Goal: Navigation & Orientation: Find specific page/section

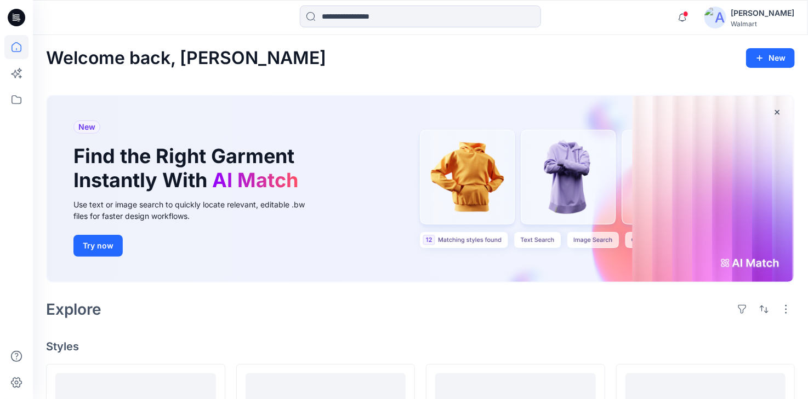
click at [753, 15] on div "[PERSON_NAME]" at bounding box center [762, 13] width 64 height 13
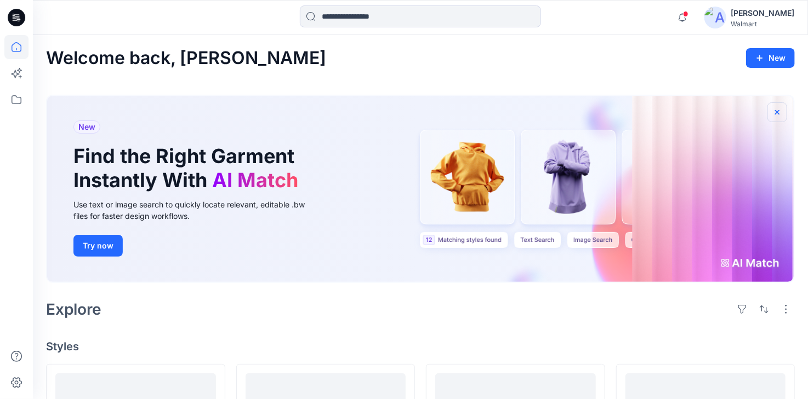
click at [778, 114] on icon "button" at bounding box center [777, 112] width 9 height 9
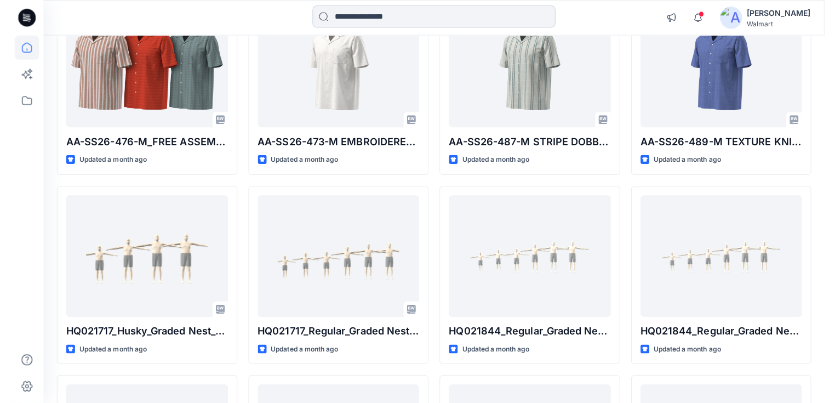
scroll to position [3973, 0]
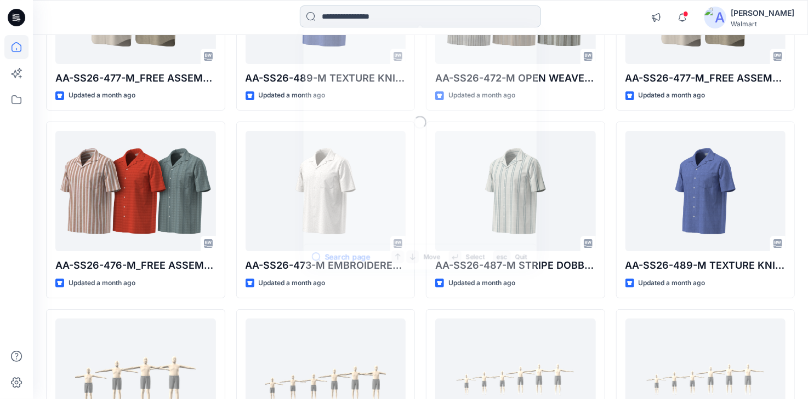
click at [386, 13] on input at bounding box center [420, 16] width 241 height 22
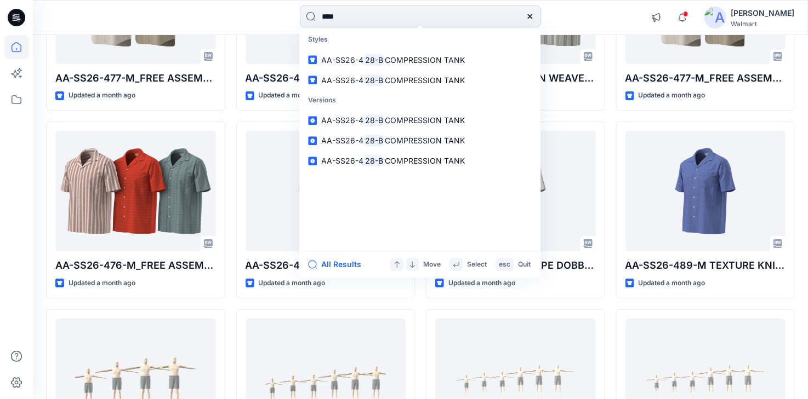
drag, startPoint x: 353, startPoint y: 19, endPoint x: 307, endPoint y: 18, distance: 45.5
click at [353, 19] on input "****" at bounding box center [420, 16] width 241 height 22
click at [44, 13] on div at bounding box center [129, 17] width 193 height 24
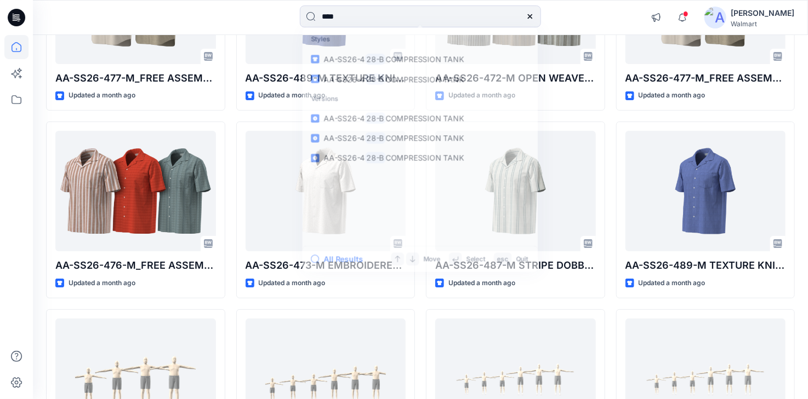
drag, startPoint x: 335, startPoint y: 16, endPoint x: 291, endPoint y: 19, distance: 44.4
click at [291, 19] on div "**** Styles AA-SS26-4 28-B COMPRESSION TANK AA-SS26-4 28-B COMPRESSION TANK Ver…" at bounding box center [419, 17] width 387 height 24
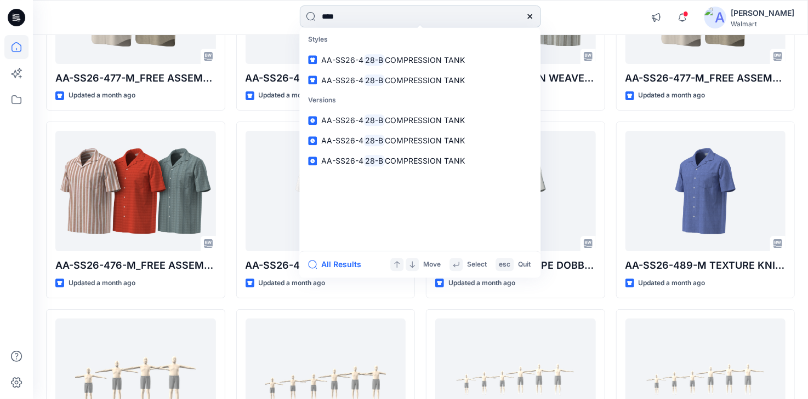
type input "*"
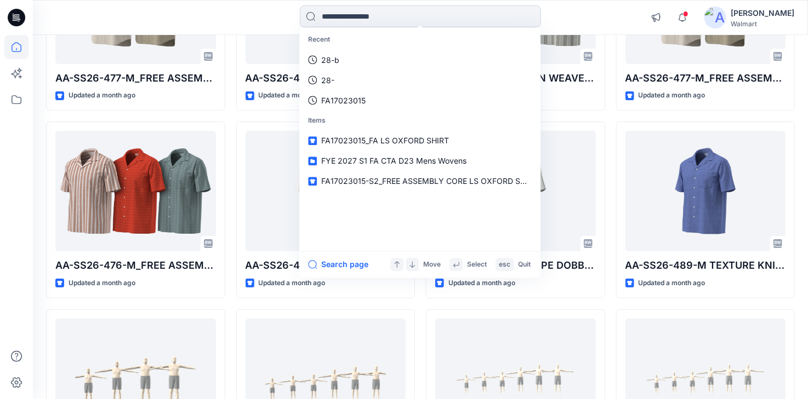
click at [358, 13] on input at bounding box center [420, 16] width 241 height 22
click at [248, 21] on div "Recent 28-b 28- FA17023015 Items FA17023015_FA LS OXFORD SHIRT FYE 2027 S1 FA C…" at bounding box center [419, 17] width 387 height 24
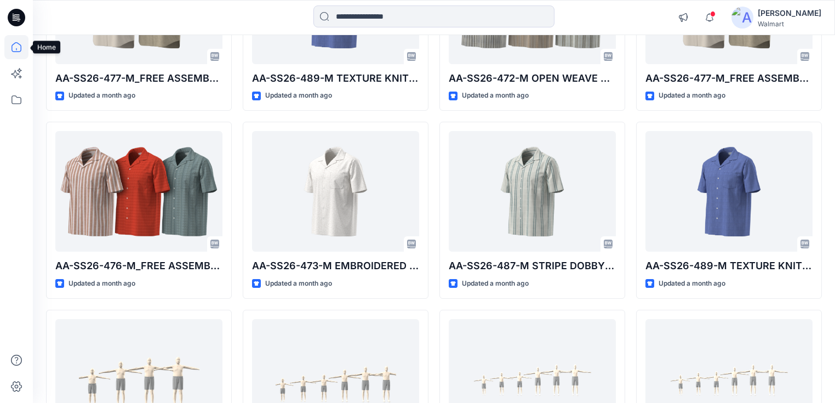
drag, startPoint x: 15, startPoint y: 45, endPoint x: 102, endPoint y: 81, distance: 94.3
click at [15, 45] on icon at bounding box center [16, 47] width 24 height 24
click at [14, 101] on icon at bounding box center [16, 100] width 24 height 24
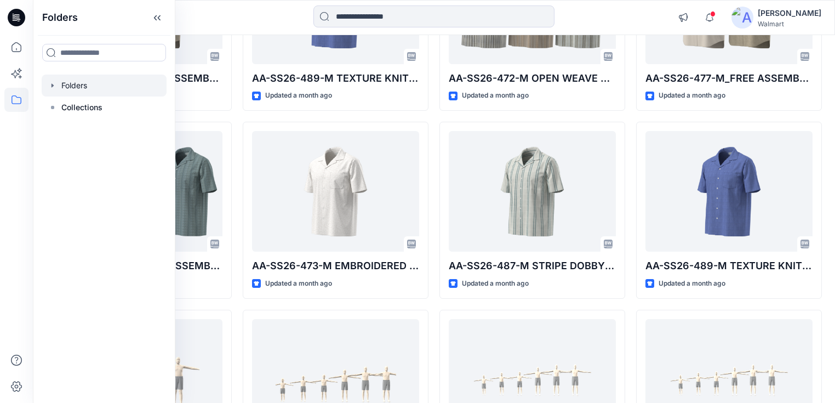
click at [79, 92] on div at bounding box center [104, 86] width 125 height 22
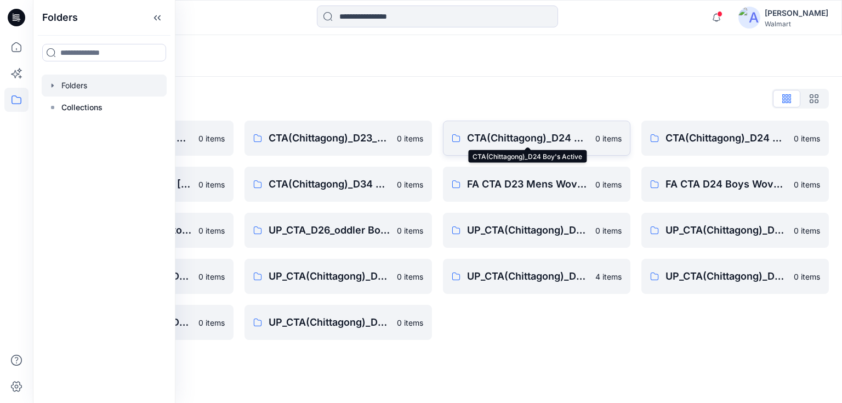
click at [518, 136] on p "CTA(Chittagong)_D24 Boy's Active" at bounding box center [528, 137] width 122 height 15
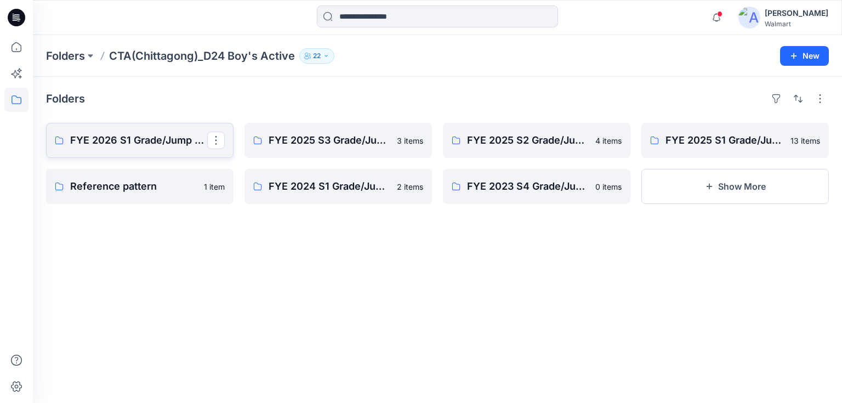
click at [135, 141] on p "FYE 2026 S1 Grade/Jump Sizes" at bounding box center [138, 140] width 137 height 15
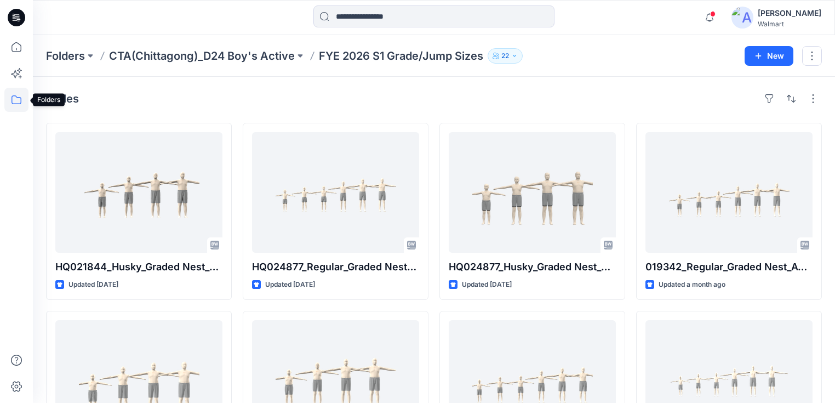
click at [18, 96] on icon at bounding box center [16, 100] width 24 height 24
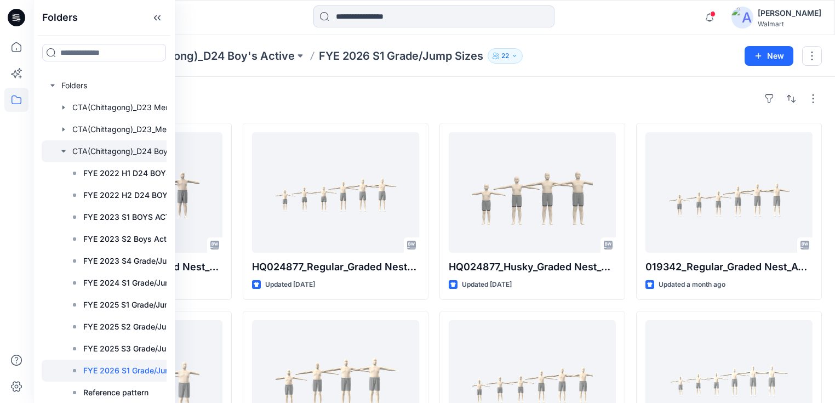
click at [146, 152] on div at bounding box center [124, 151] width 164 height 22
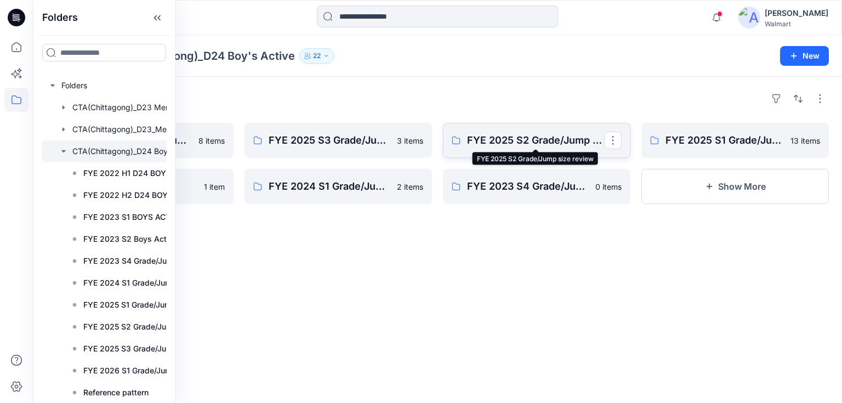
click at [552, 145] on p "FYE 2025 S2 Grade/Jump size review" at bounding box center [535, 140] width 137 height 15
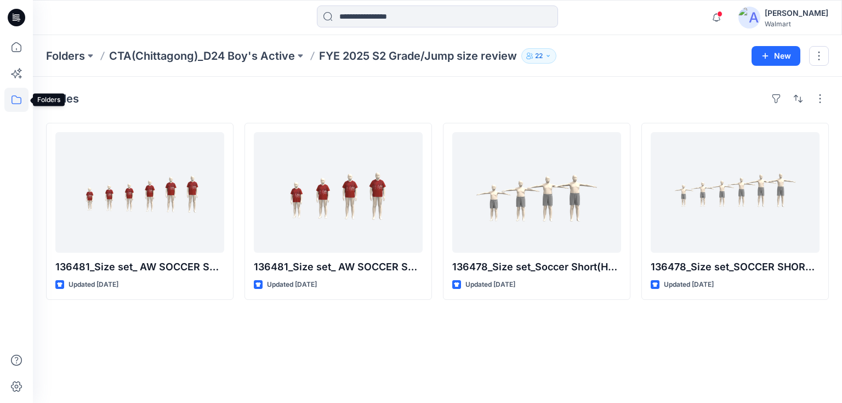
drag, startPoint x: 16, startPoint y: 98, endPoint x: 32, endPoint y: 107, distance: 18.7
click at [16, 98] on icon at bounding box center [16, 100] width 24 height 24
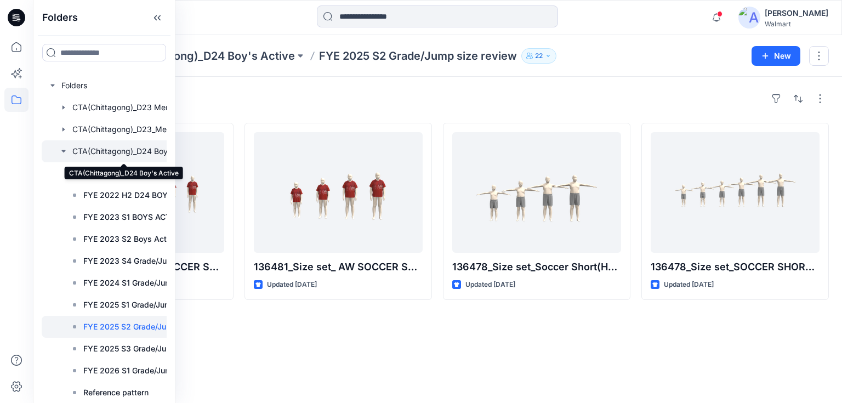
click at [142, 148] on div at bounding box center [124, 151] width 164 height 22
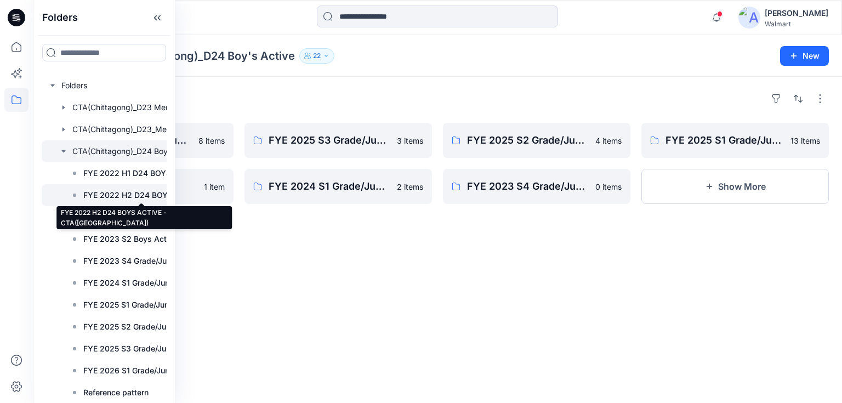
click at [149, 195] on p "FYE 2022 H2 D24 BOYS ACTIVE - CTA([GEOGRAPHIC_DATA])" at bounding box center [141, 194] width 116 height 13
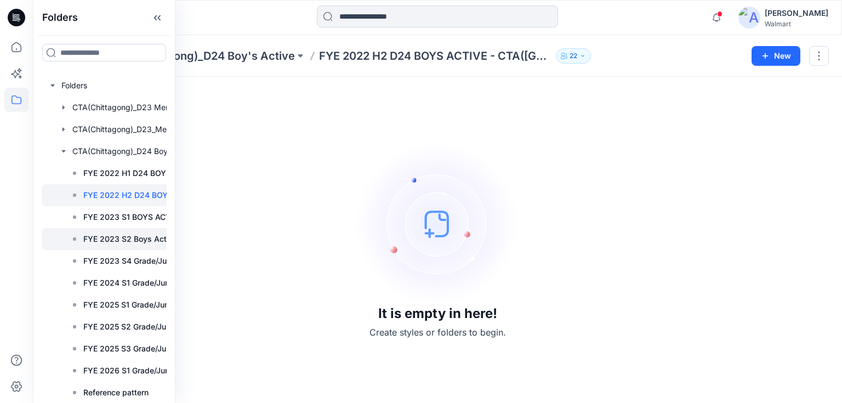
click at [144, 241] on p "FYE 2023 S2 Boys Active CTA" at bounding box center [139, 238] width 112 height 13
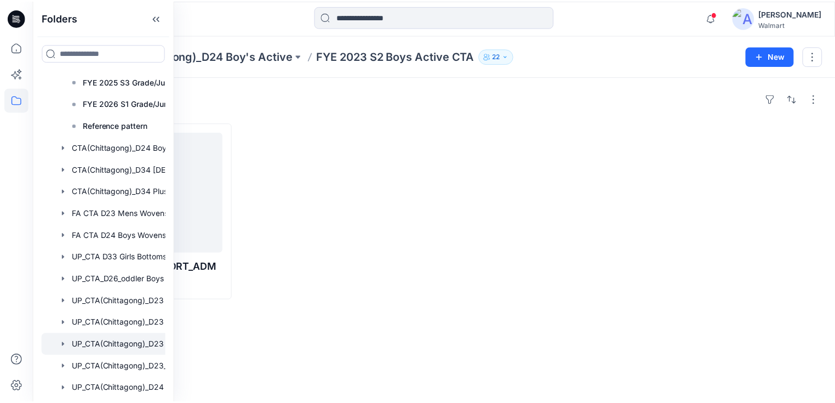
scroll to position [265, 0]
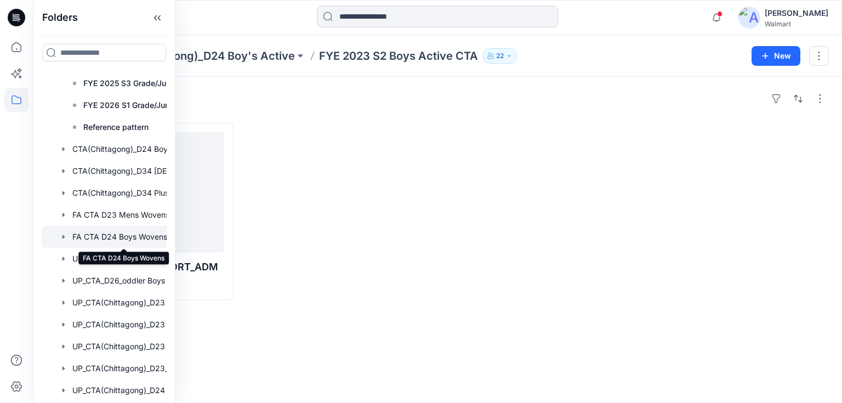
click at [128, 239] on div at bounding box center [124, 237] width 164 height 22
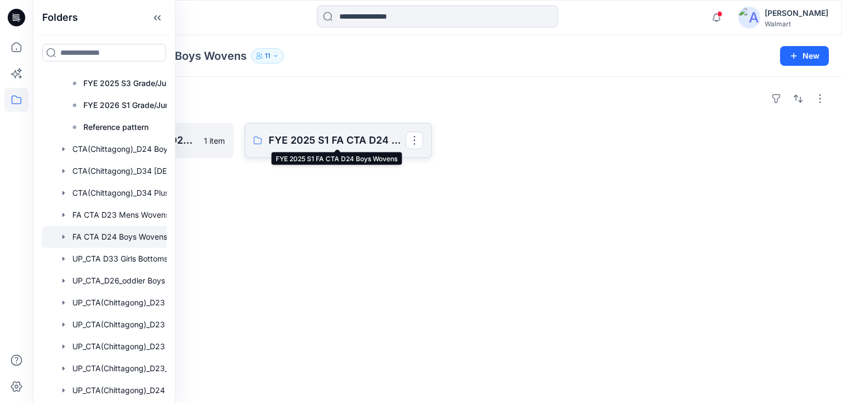
click at [322, 142] on p "FYE 2025 S1 FA CTA D24 Boys Wovens" at bounding box center [336, 140] width 137 height 15
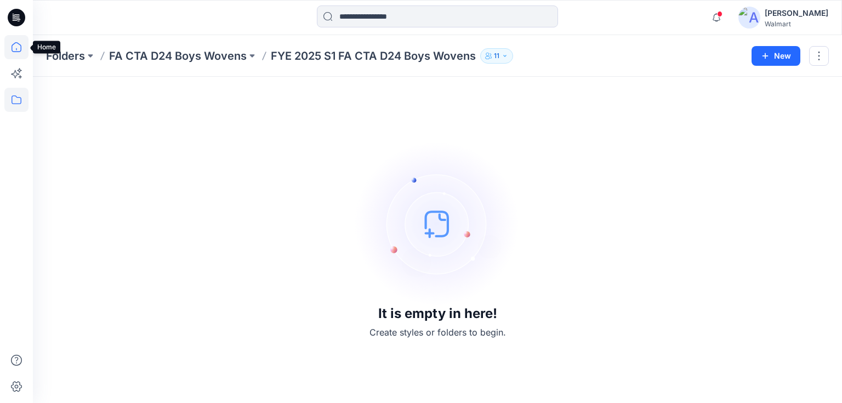
click at [18, 49] on icon at bounding box center [16, 47] width 24 height 24
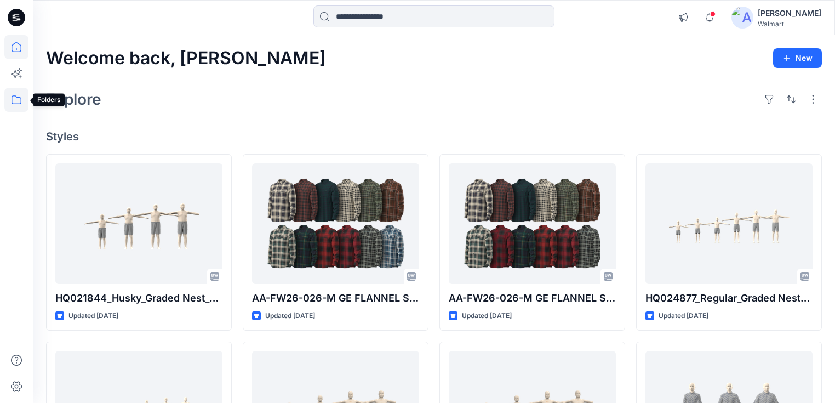
click at [15, 100] on icon at bounding box center [16, 100] width 24 height 24
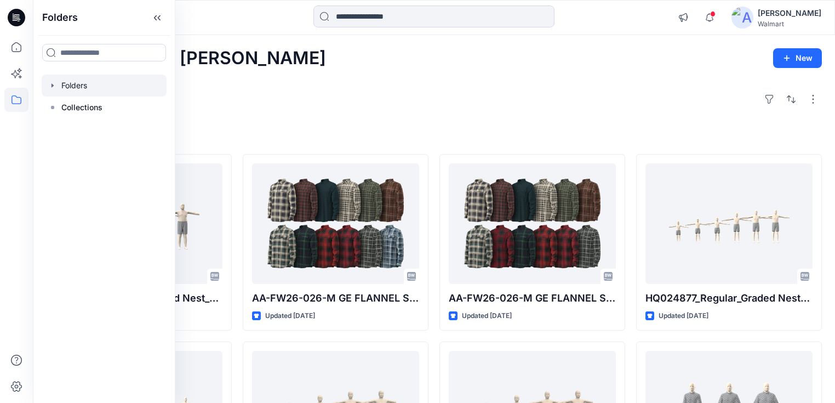
click at [73, 87] on div at bounding box center [104, 86] width 125 height 22
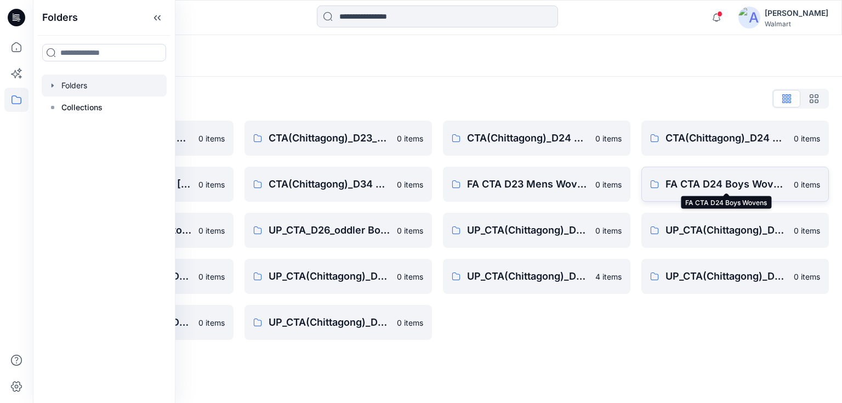
click at [712, 186] on p "FA CTA D24 Boys Wovens" at bounding box center [726, 183] width 122 height 15
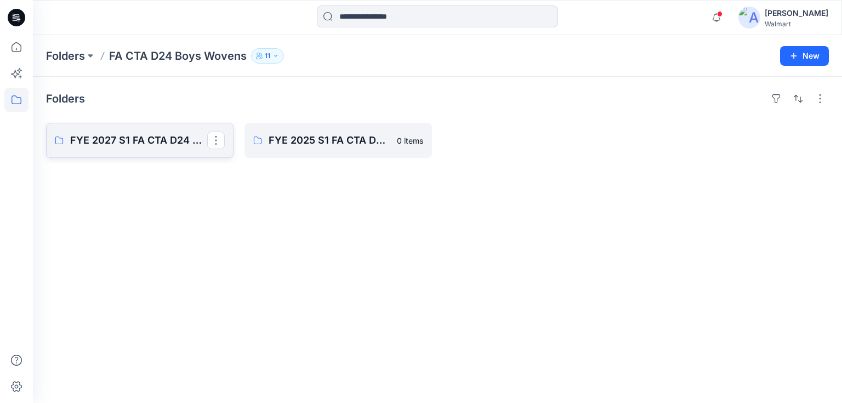
click at [140, 139] on p "FYE 2027 S1 FA CTA D24 Boys Wovens" at bounding box center [138, 140] width 137 height 15
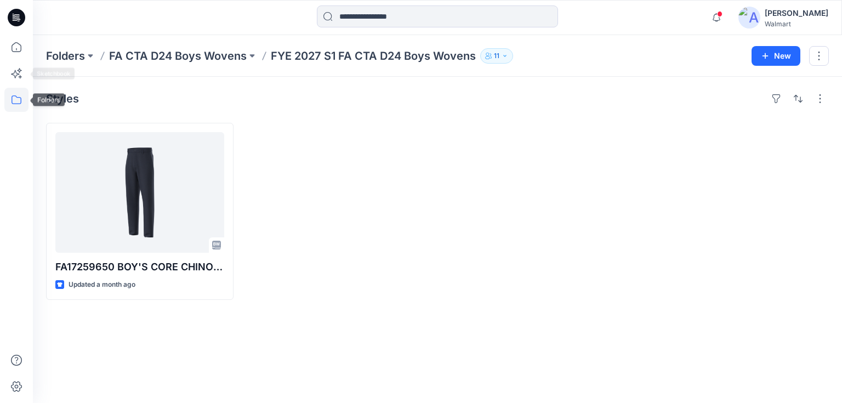
drag, startPoint x: 18, startPoint y: 98, endPoint x: 16, endPoint y: 111, distance: 13.7
click at [18, 101] on icon at bounding box center [16, 100] width 24 height 24
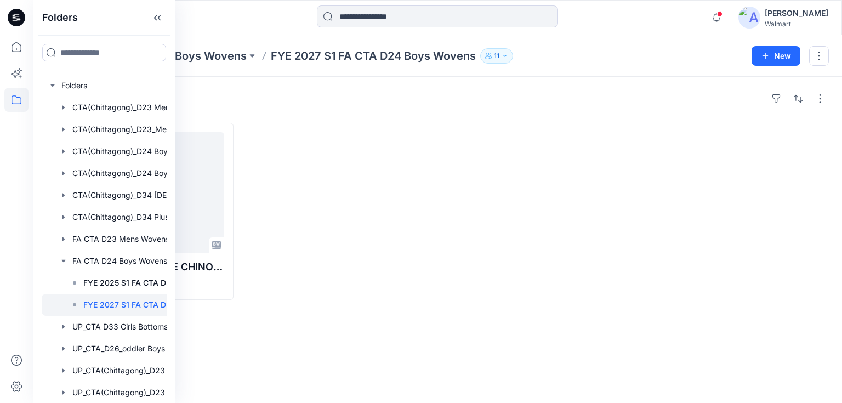
click at [316, 220] on div at bounding box center [337, 211] width 187 height 177
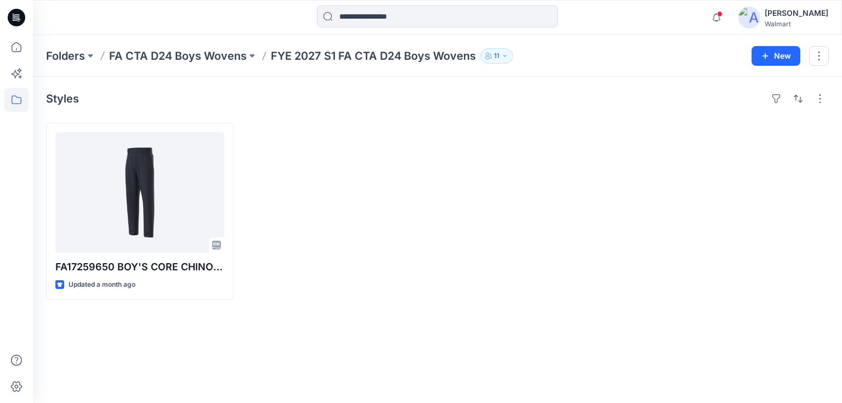
click at [341, 235] on div at bounding box center [337, 211] width 187 height 177
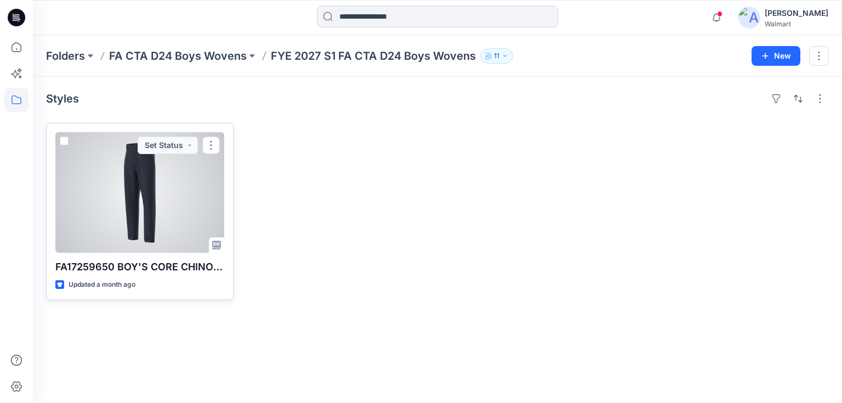
click at [140, 267] on p "FA17259650 BOY'S CORE CHINO PANT" at bounding box center [139, 266] width 169 height 15
